Goal: Transaction & Acquisition: Purchase product/service

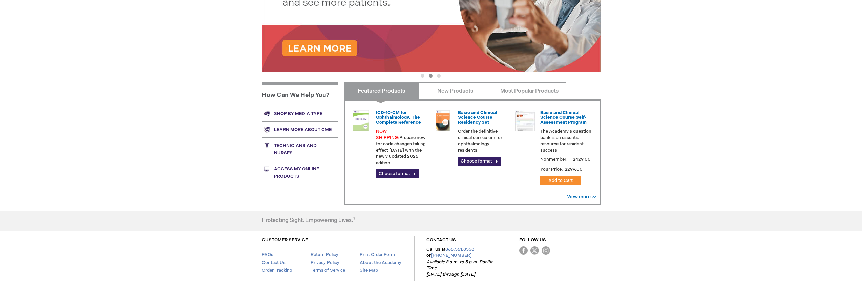
scroll to position [224, 0]
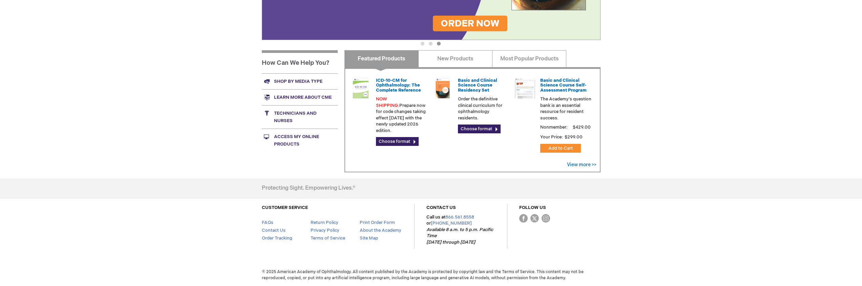
click at [632, 90] on div "Richard Schroeder Log Out Search My Cart CLOSE RECENTLY ADDED ITEM(S) Close The…" at bounding box center [431, 30] width 862 height 509
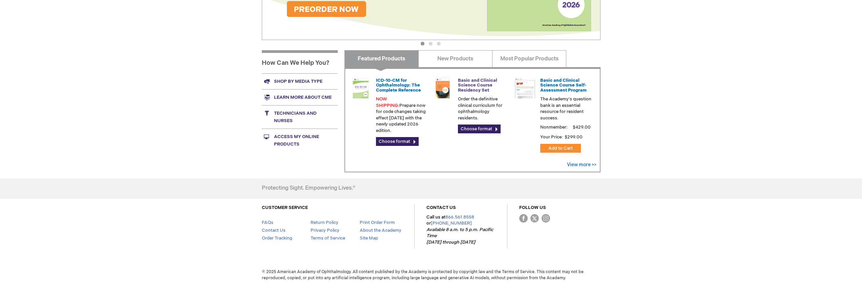
click at [479, 87] on link "Basic and Clinical Science Course Residency Set" at bounding box center [477, 85] width 39 height 15
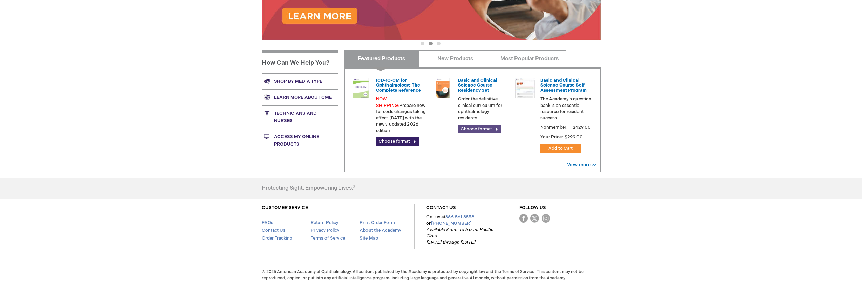
click at [483, 129] on link "Choose format" at bounding box center [479, 128] width 43 height 9
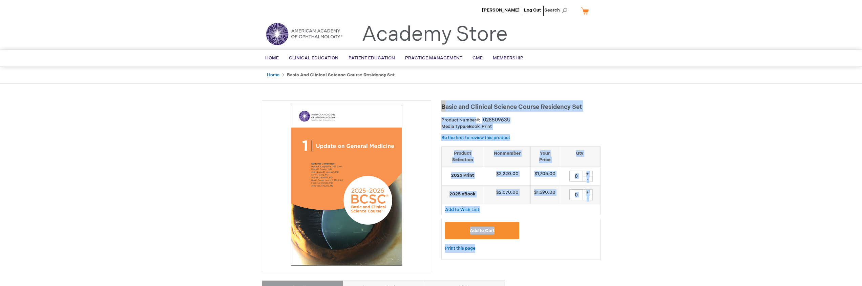
drag, startPoint x: 534, startPoint y: 256, endPoint x: 442, endPoint y: 108, distance: 174.1
click at [442, 108] on div "Basic and Clinical Science Course Residency Set Product Number 02850963U Media …" at bounding box center [520, 183] width 159 height 166
copy div "Basic and Clinical Science Course Residency Set Product Number 02850963U Media …"
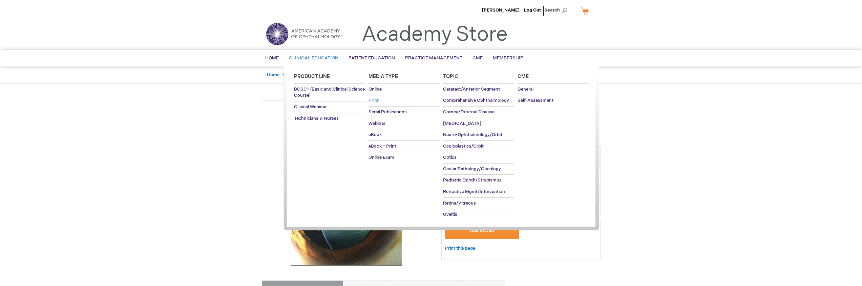
click at [375, 101] on span "Print" at bounding box center [374, 100] width 10 height 5
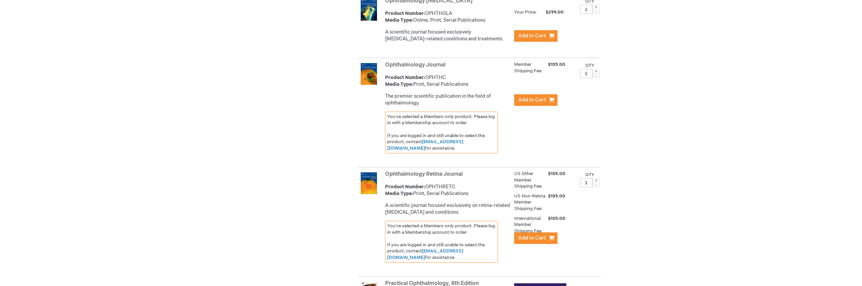
scroll to position [1655, 0]
drag, startPoint x: 610, startPoint y: 151, endPoint x: 630, endPoint y: 152, distance: 19.7
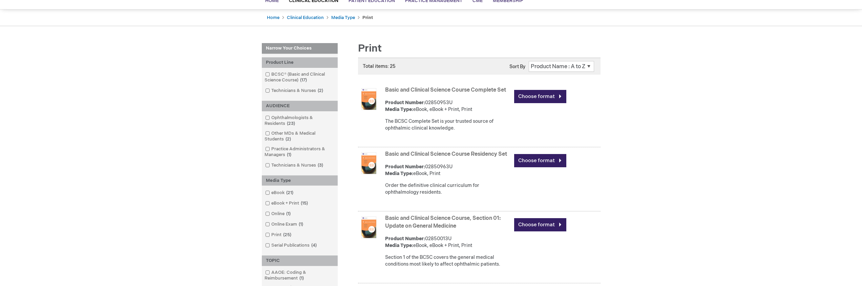
scroll to position [77, 0]
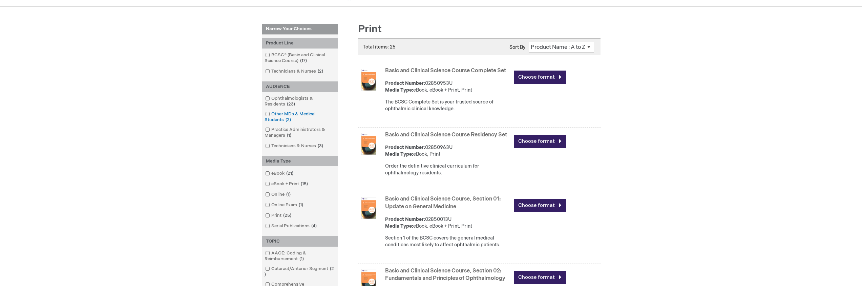
click at [280, 116] on link "Other MDs & Medical Students 2 items" at bounding box center [300, 117] width 73 height 12
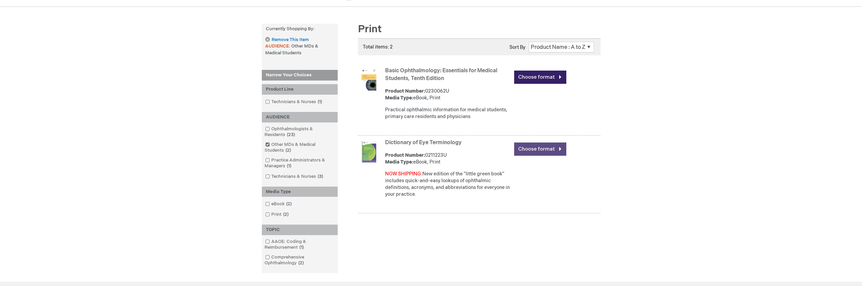
click at [537, 149] on link "Choose format" at bounding box center [540, 148] width 52 height 13
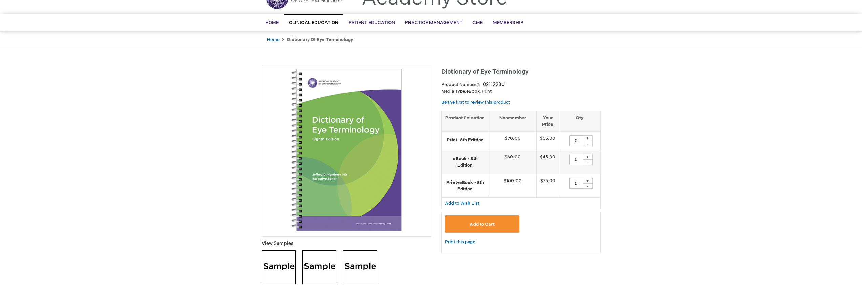
scroll to position [37, 0]
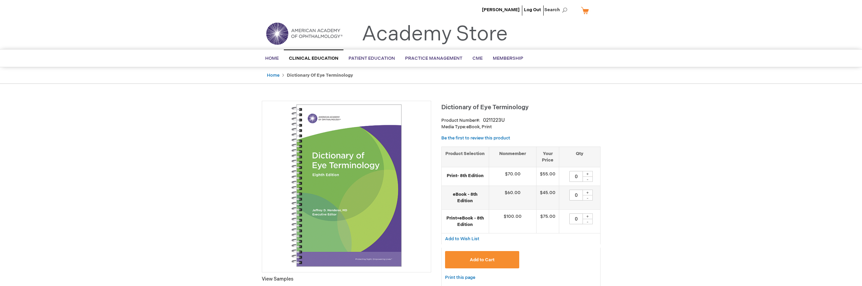
scroll to position [0, 0]
click at [267, 59] on span "Home" at bounding box center [272, 58] width 14 height 5
